Goal: Task Accomplishment & Management: Manage account settings

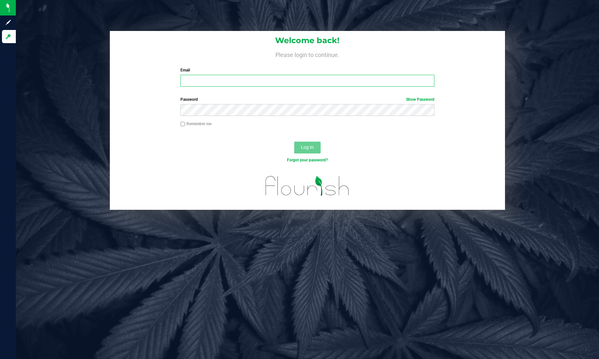
click at [260, 83] on input "Email" at bounding box center [307, 81] width 254 height 12
type input "[PERSON_NAME][EMAIL_ADDRESS][PERSON_NAME][DOMAIN_NAME]"
click at [294, 142] on button "Log In" at bounding box center [307, 148] width 26 height 12
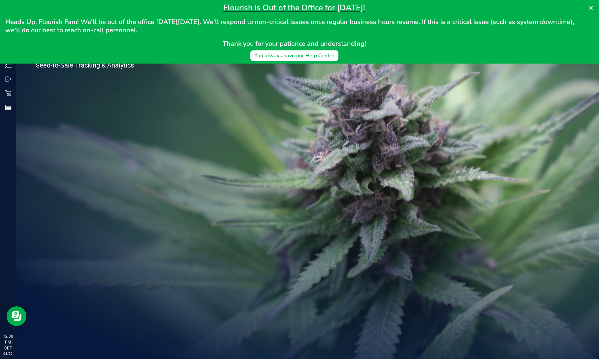
drag, startPoint x: 526, startPoint y: 43, endPoint x: 547, endPoint y: 53, distance: 23.2
click at [547, 53] on div "Flourish is Out of the Office for [DATE]! Heads Up, Flourish Fam! We'll be out …" at bounding box center [294, 32] width 578 height 58
click at [591, 5] on icon at bounding box center [590, 7] width 5 height 5
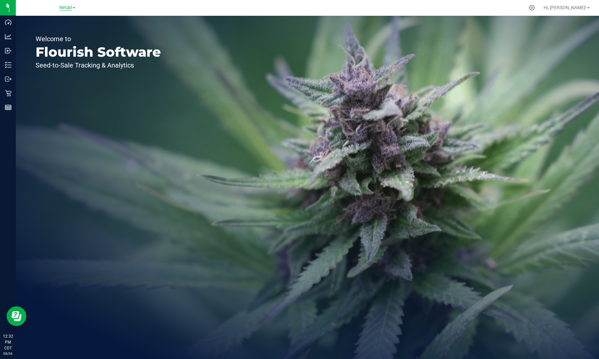
click at [66, 8] on span "Retail" at bounding box center [65, 8] width 13 height 6
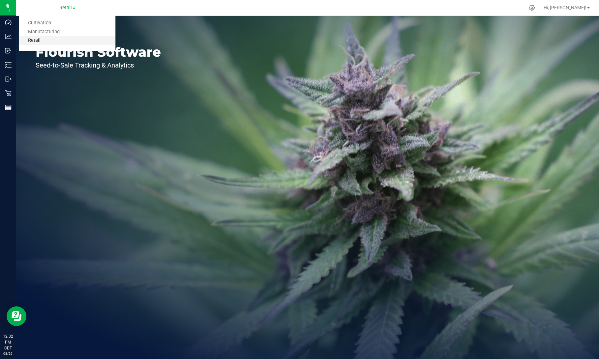
click at [51, 38] on link "Retail" at bounding box center [67, 40] width 96 height 9
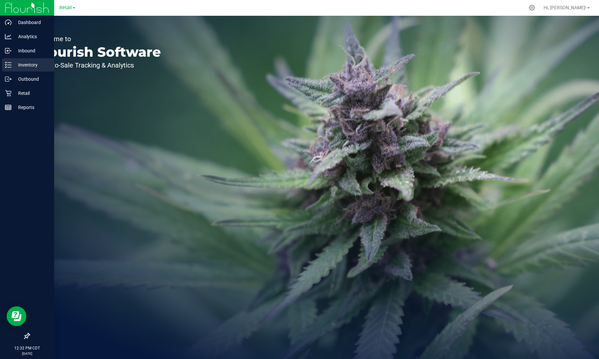
click at [13, 63] on p "Inventory" at bounding box center [32, 65] width 40 height 8
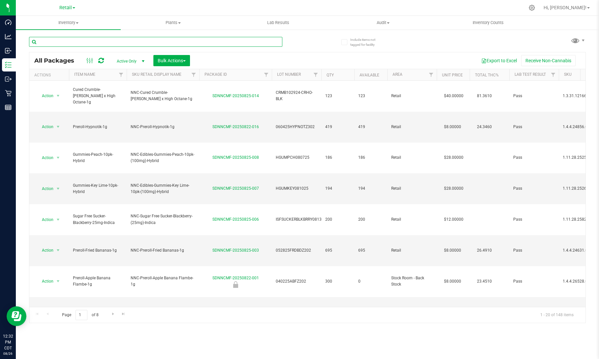
click at [136, 43] on input "text" at bounding box center [155, 42] width 253 height 10
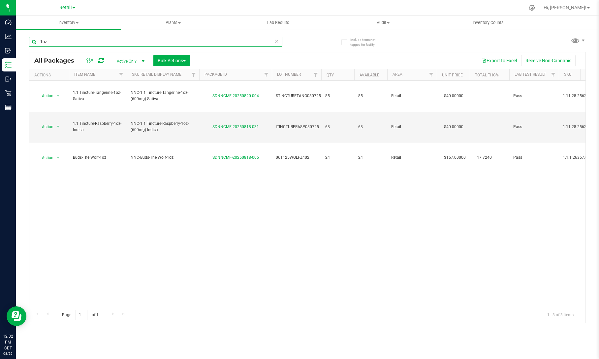
type input "-1oz"
click at [275, 40] on icon at bounding box center [276, 41] width 5 height 8
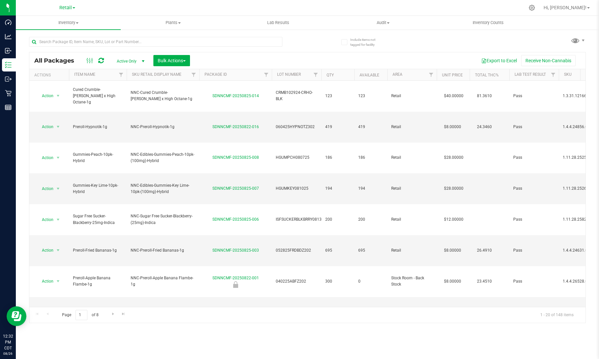
click at [69, 11] on div "Retail Cultivation Manufacturing Retail" at bounding box center [67, 8] width 16 height 8
click at [69, 9] on span "Retail" at bounding box center [65, 8] width 13 height 6
click at [62, 24] on link "Cultivation" at bounding box center [67, 23] width 96 height 9
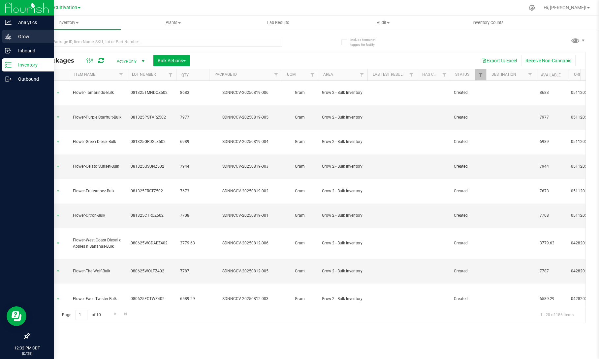
click at [19, 34] on p "Grow" at bounding box center [32, 37] width 40 height 8
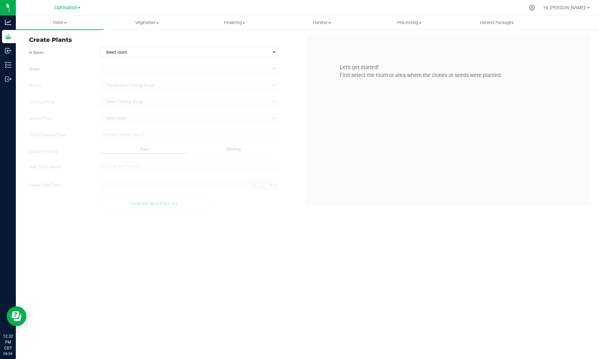
type input "[DATE] 12:32 PM"
click at [160, 23] on span "Vegetation" at bounding box center [147, 23] width 87 height 6
click at [160, 23] on span "Vegetation" at bounding box center [146, 23] width 87 height 6
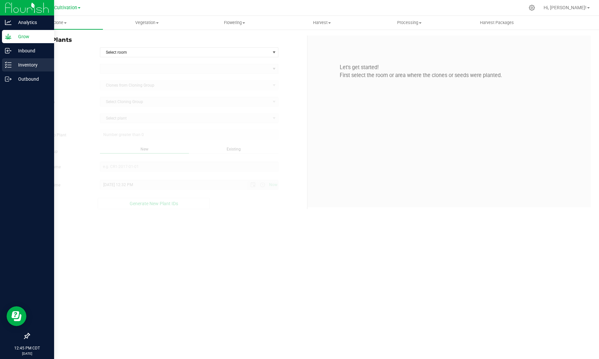
click at [16, 63] on p "Inventory" at bounding box center [32, 65] width 40 height 8
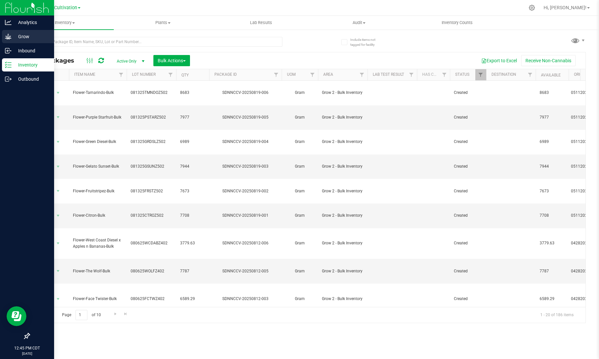
click at [28, 36] on p "Grow" at bounding box center [32, 37] width 40 height 8
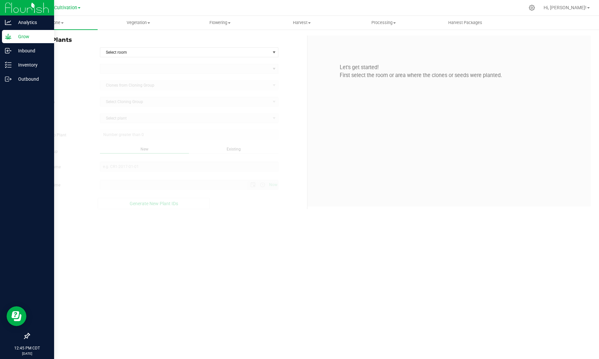
type input "[DATE] 12:45 PM"
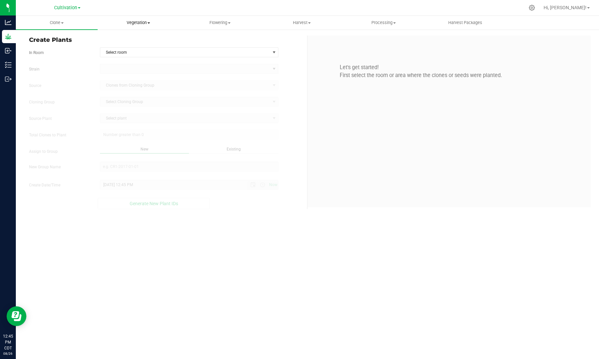
click at [151, 22] on span "Vegetation" at bounding box center [138, 23] width 81 height 6
click at [134, 40] on span "Veg groups" at bounding box center [119, 40] width 42 height 6
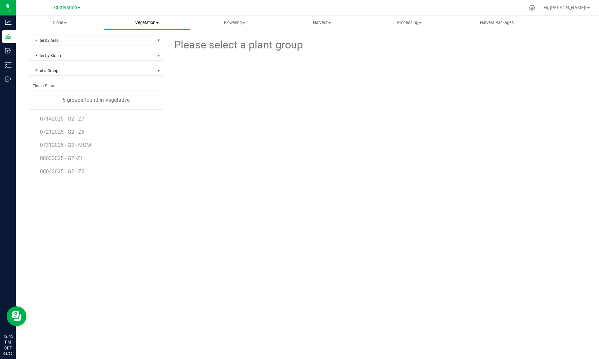
click at [156, 20] on span "Vegetation" at bounding box center [147, 23] width 87 height 6
click at [141, 56] on span "Mother groups" at bounding box center [127, 56] width 49 height 6
click at [155, 23] on span "Vegetation" at bounding box center [147, 23] width 87 height 6
click at [82, 142] on span "07082025 - G2 - Z1" at bounding box center [63, 145] width 46 height 6
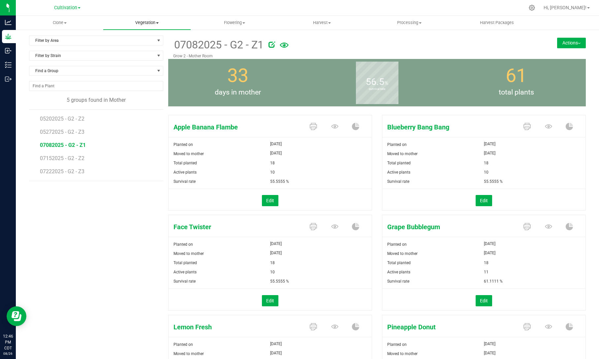
click at [156, 23] on span at bounding box center [157, 22] width 3 height 1
click at [146, 40] on li "Veg groups" at bounding box center [146, 40] width 87 height 8
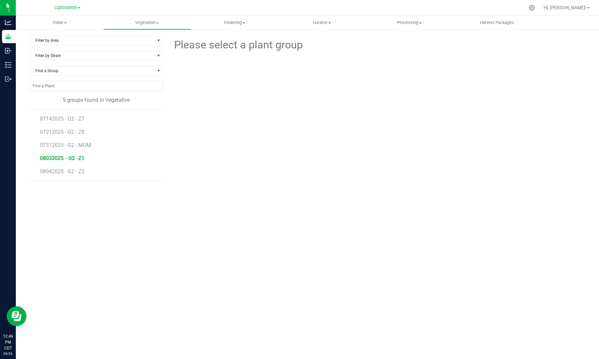
click at [80, 156] on span "08032025 - G2 -Z1" at bounding box center [62, 158] width 45 height 6
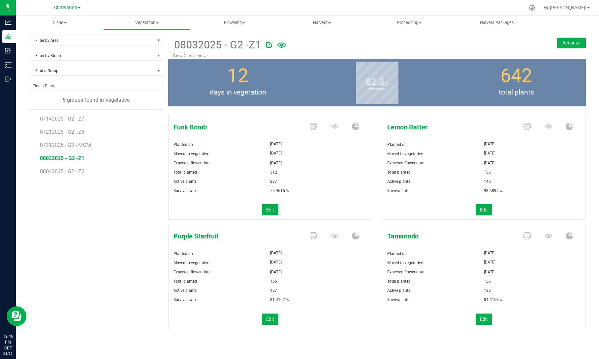
click at [77, 10] on link "Cultivation" at bounding box center [67, 7] width 26 height 6
click at [64, 19] on link "Cultivation" at bounding box center [67, 23] width 96 height 9
click at [68, 22] on span "Clone" at bounding box center [59, 23] width 87 height 6
click at [203, 15] on nav "Cultivation Cultivation Manufacturing Retail Hi, [PERSON_NAME]!" at bounding box center [307, 8] width 583 height 16
